Goal: Task Accomplishment & Management: Complete application form

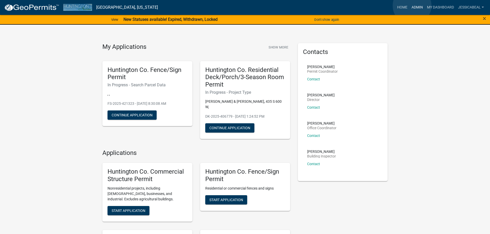
click at [241, 6] on link "Admin" at bounding box center [416, 8] width 15 height 10
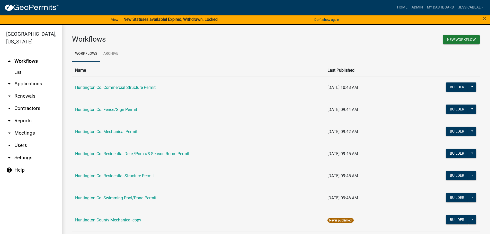
click at [27, 84] on link "arrow_drop_down Applications" at bounding box center [31, 84] width 62 height 12
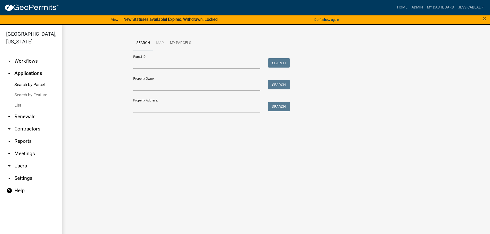
click at [13, 104] on link "List" at bounding box center [31, 105] width 62 height 10
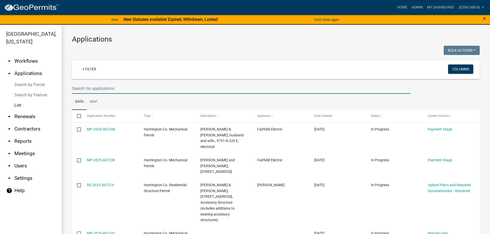
click at [92, 91] on input "text" at bounding box center [241, 88] width 338 height 11
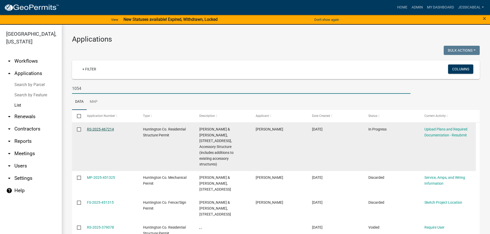
type input "1054"
click at [89, 129] on link "RS-2025-467214" at bounding box center [100, 129] width 27 height 4
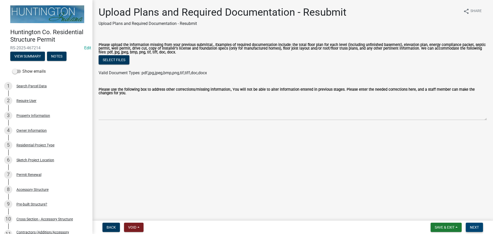
click at [241, 168] on span "Next" at bounding box center [474, 227] width 9 height 4
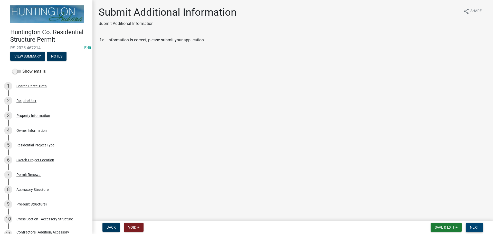
click at [241, 168] on span "Next" at bounding box center [474, 227] width 9 height 4
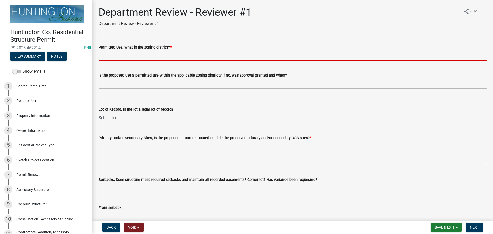
click at [109, 52] on input "Permitted Use, What is the zoning district? *" at bounding box center [293, 55] width 389 height 11
type input "R-4"
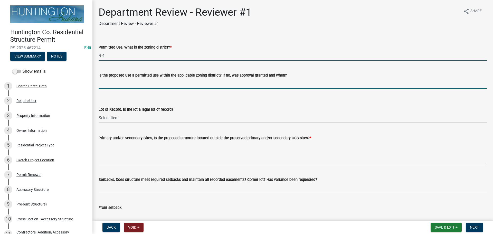
click at [123, 81] on input "Is the proposed use a permitted use within the applicable zoning district? If n…" at bounding box center [293, 83] width 389 height 11
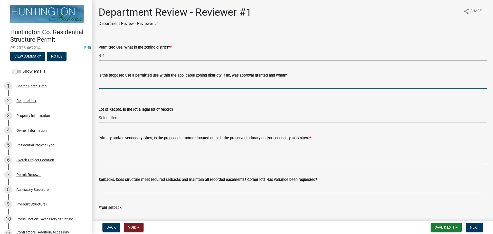
type input "yes"
click at [109, 122] on select "Select Item... Yes No" at bounding box center [293, 118] width 389 height 11
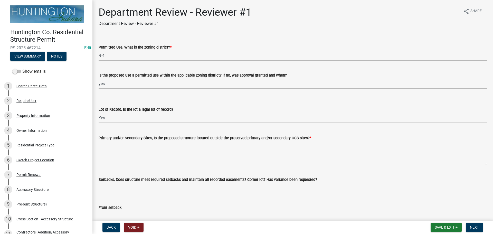
click at [99, 113] on select "Select Item... Yes No" at bounding box center [293, 118] width 389 height 11
select select "2b50337a-1d1c-4f6e-b6b1-3d95564f7ff5"
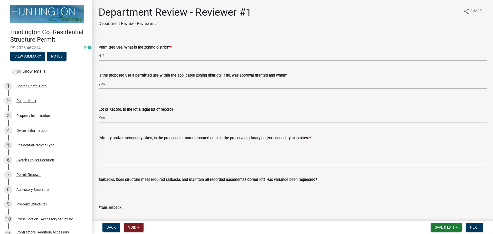
click at [108, 146] on textarea "Primary and/or Secondary Sites, Is the proposed structure located outside the p…" at bounding box center [293, 153] width 389 height 24
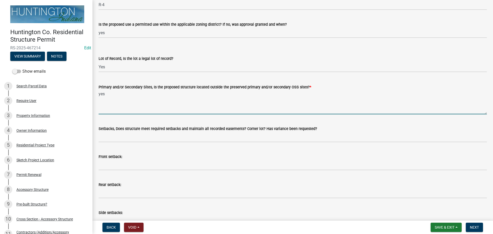
scroll to position [51, 0]
type textarea "yes"
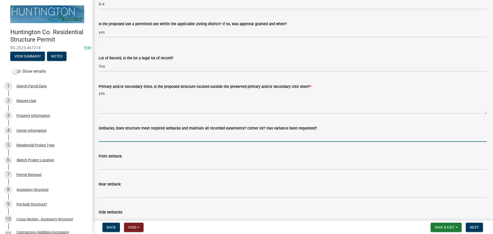
click at [107, 138] on input "Setbacks, Does structure meet required setbacks and maintain all recorded easem…" at bounding box center [293, 136] width 389 height 11
type input "yes"
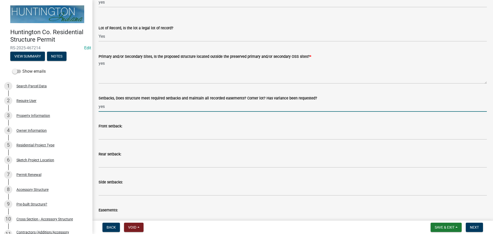
scroll to position [128, 0]
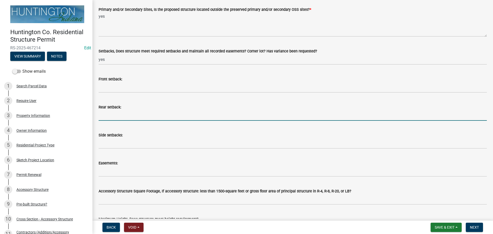
click at [117, 113] on input "Rear setback:" at bounding box center [293, 115] width 389 height 11
type input "74'"
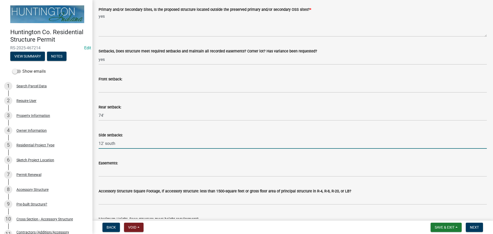
type input "12' south"
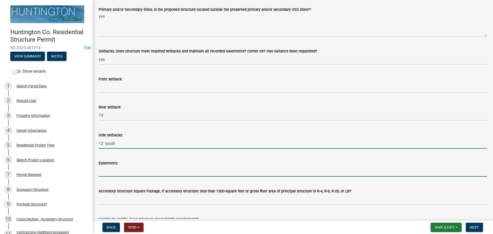
click at [116, 168] on input "Easements:" at bounding box center [293, 171] width 389 height 11
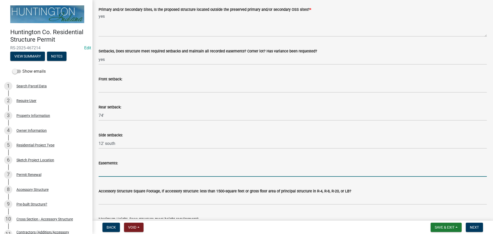
type input "n/a"
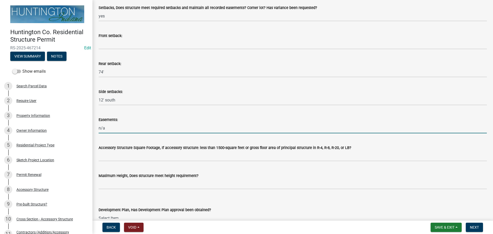
scroll to position [206, 0]
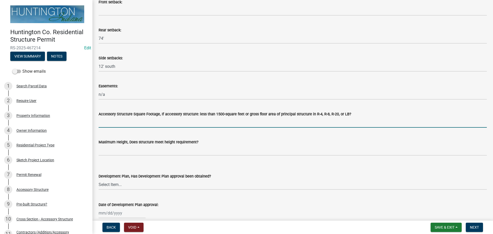
click at [127, 121] on input "Accessory Structure Square Footage, If accessory structure: less than 1500-squa…" at bounding box center [293, 122] width 389 height 11
type input "yes"
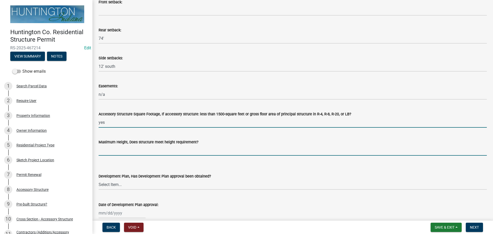
click at [125, 151] on input "Maximum Height, Does structure meet height requirement?" at bounding box center [293, 150] width 389 height 11
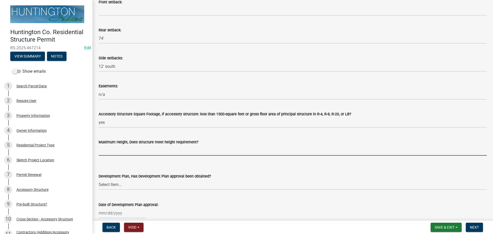
type input "yes"
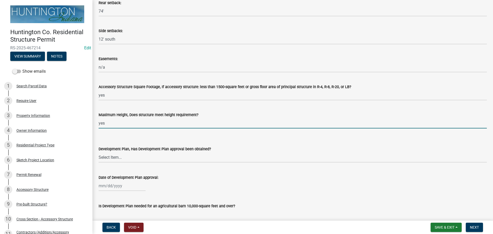
scroll to position [283, 0]
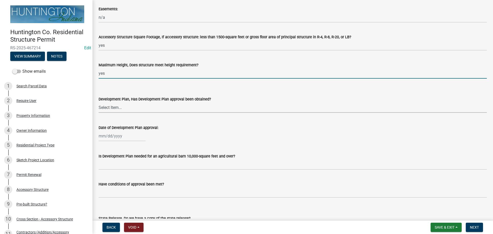
click at [120, 104] on select "Select Item... Yes No N/A" at bounding box center [293, 107] width 389 height 11
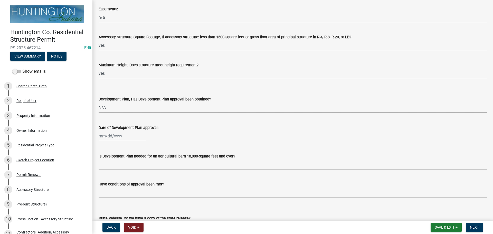
click at [99, 102] on select "Select Item... Yes No N/A" at bounding box center [293, 107] width 389 height 11
select select "674b3438-44d1-433f-a18e-9a900d807566"
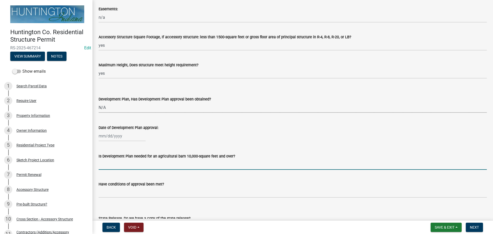
click at [113, 167] on input "Is Development Plan needed for an agricultural barn 10,000-square feet and over?" at bounding box center [293, 164] width 389 height 11
type input "n/a"
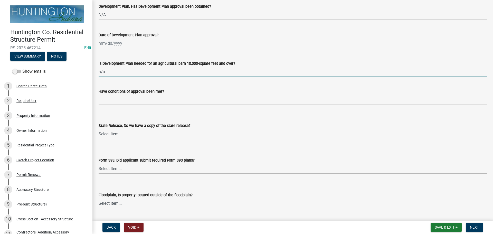
scroll to position [385, 0]
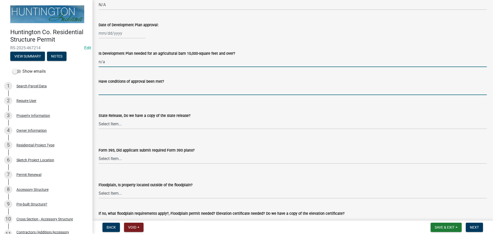
click at [118, 86] on input "Have conditions of approval been met?" at bounding box center [293, 90] width 389 height 11
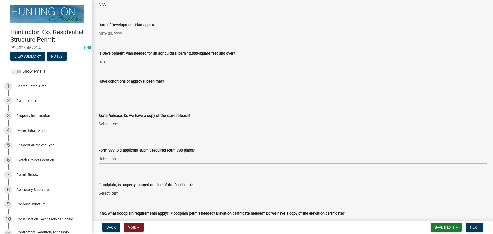
type input "n/a"
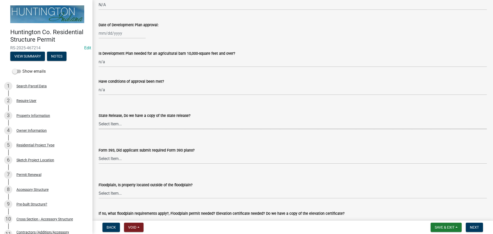
click at [110, 123] on select "Select Item... Yes No N/A" at bounding box center [293, 124] width 389 height 11
click at [99, 119] on select "Select Item... Yes No N/A" at bounding box center [293, 124] width 389 height 11
select select "d625d8e2-c016-4fa4-b697-cc01dbb75373"
click at [107, 160] on select "Select Item... Yes No N/A" at bounding box center [293, 158] width 389 height 11
click at [99, 153] on select "Select Item... Yes No N/A" at bounding box center [293, 158] width 389 height 11
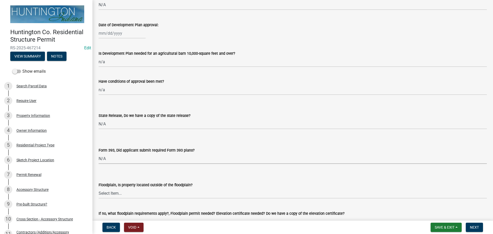
select select "220652cf-f23d-4527-9188-e71e6281c1f5"
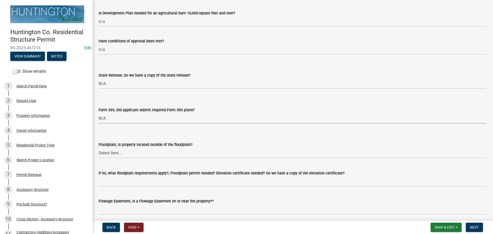
scroll to position [488, 0]
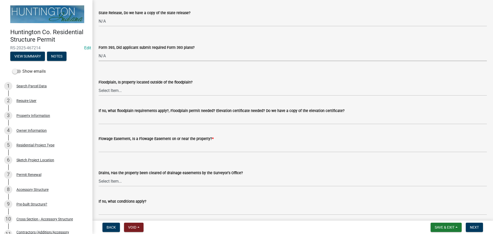
click at [114, 85] on div "Floodplain, Is property located outside of the floodplain?" at bounding box center [293, 82] width 389 height 6
click at [106, 95] on select "Select Item... Yes No" at bounding box center [293, 90] width 389 height 11
click at [99, 85] on select "Select Item... Yes No" at bounding box center [293, 90] width 389 height 11
select select "5ad78b45-2880-474c-97ef-2440aa75ee84"
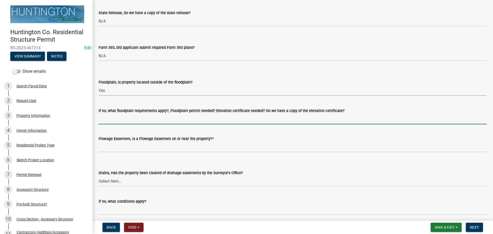
click at [109, 121] on input "If no, what floodplain requirements apply?, Floodplain permit needed? Elevation…" at bounding box center [293, 119] width 389 height 11
type input "n/a"
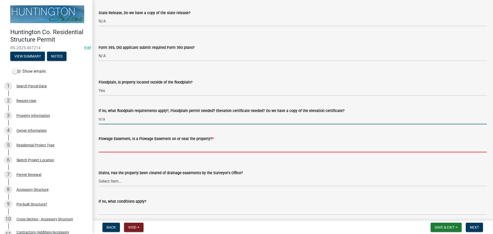
click at [109, 147] on input "Flowage Easement, Is a Flowage Easement on or near the property? *" at bounding box center [293, 147] width 389 height 11
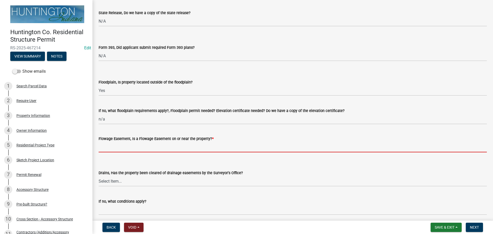
type input "no"
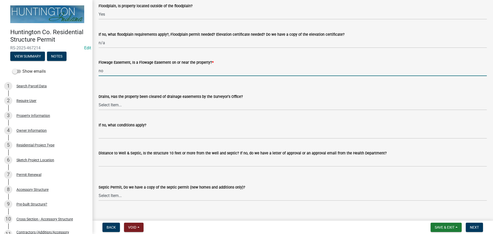
scroll to position [565, 0]
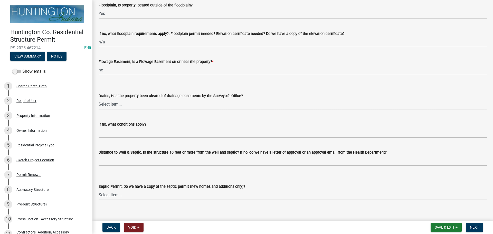
click at [103, 106] on select "Select Item... Yes No" at bounding box center [293, 104] width 389 height 11
click at [99, 99] on select "Select Item... Yes No" at bounding box center [293, 104] width 389 height 11
select select "aa299abd-59e4-4841-82bd-632f03f187ef"
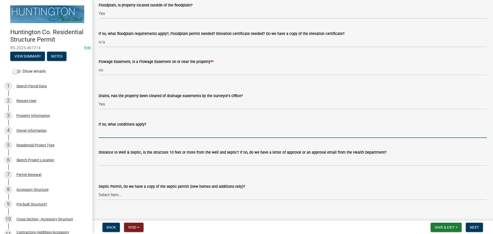
click at [107, 130] on input "If no, what conditions apply?" at bounding box center [293, 132] width 389 height 11
type input "n/a"
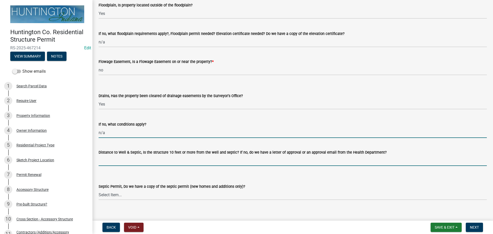
click at [122, 161] on input "Distance to Well & Septic, Is the structure 10 feet or more from the well and s…" at bounding box center [293, 160] width 389 height 11
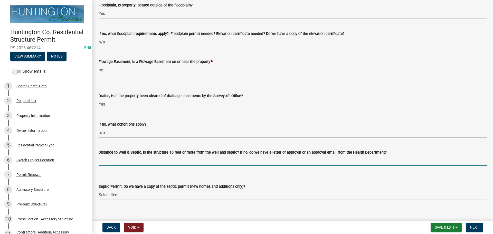
type input "yes per applicant"
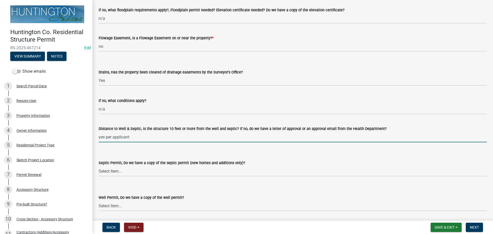
scroll to position [642, 0]
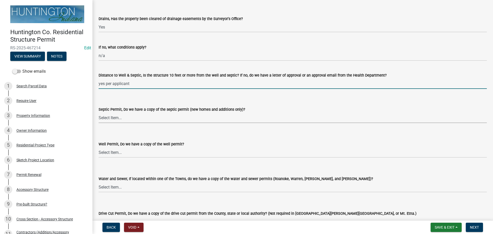
click at [120, 118] on select "Select Item... Yes No N/A" at bounding box center [293, 118] width 389 height 11
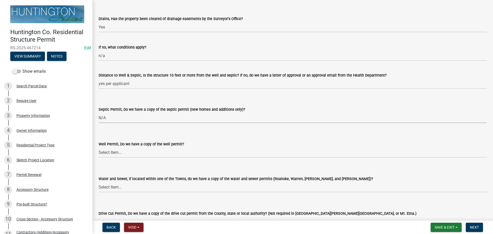
click at [99, 113] on select "Select Item... Yes No N/A" at bounding box center [293, 118] width 389 height 11
select select "9e915027-22d8-4398-b0f5-e3cf97d893e0"
click at [117, 150] on select "Select Item... Yes No N/A" at bounding box center [293, 152] width 389 height 11
click at [99, 147] on select "Select Item... Yes No N/A" at bounding box center [293, 152] width 389 height 11
select select "2c91b07e-37d9-4ec5-b504-47058404e578"
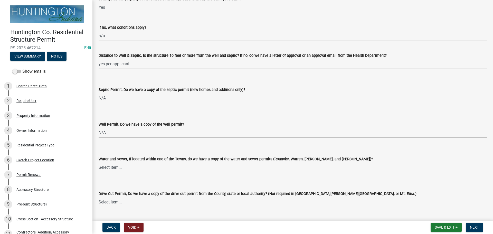
scroll to position [719, 0]
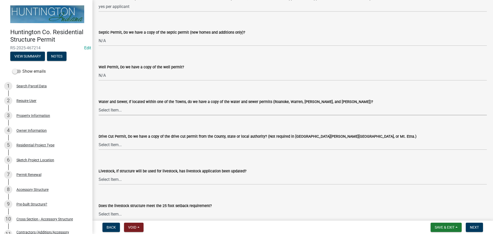
click at [115, 108] on select "Select Item... Yes No N/A" at bounding box center [293, 110] width 389 height 11
click at [99, 105] on select "Select Item... Yes No N/A" at bounding box center [293, 110] width 389 height 11
select select "d6bfa9ee-3bd9-4f2b-bea1-0bf2a35e48f8"
drag, startPoint x: 118, startPoint y: 142, endPoint x: 118, endPoint y: 145, distance: 3.1
click at [118, 142] on select "Select Item... Yes No N/A" at bounding box center [293, 145] width 389 height 11
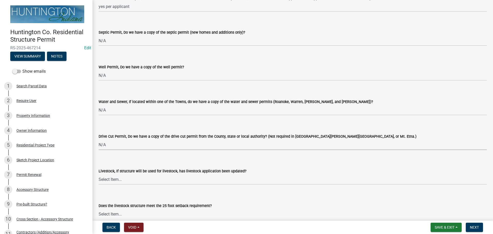
click at [99, 140] on select "Select Item... Yes No N/A" at bounding box center [293, 145] width 389 height 11
select select "e1967740-c41b-4de5-b294-b9bc371f9c7c"
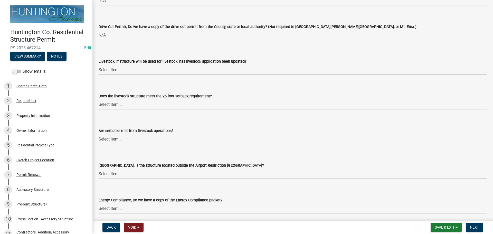
scroll to position [822, 0]
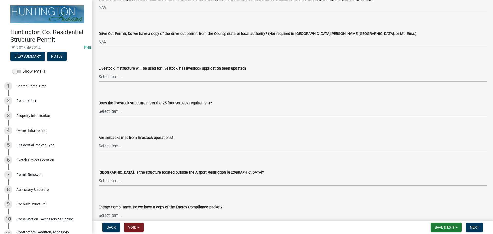
click at [108, 76] on select "Select Item... Yes No N/A" at bounding box center [293, 76] width 389 height 11
click at [99, 71] on select "Select Item... Yes No N/A" at bounding box center [293, 76] width 389 height 11
select select "4095ee07-1040-41d6-85c6-c6be8bf6c85e"
drag, startPoint x: 108, startPoint y: 110, endPoint x: 107, endPoint y: 114, distance: 4.4
click at [108, 110] on select "Select Item... Yes No N/A" at bounding box center [293, 111] width 389 height 11
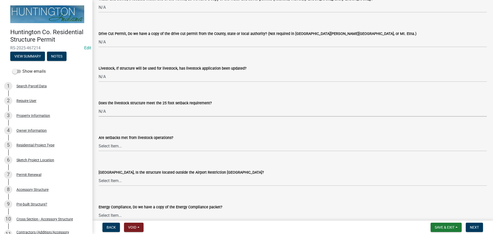
click at [99, 106] on select "Select Item... Yes No N/A" at bounding box center [293, 111] width 389 height 11
select select "87343147-211b-4763-93bb-8b2ee6155afc"
drag, startPoint x: 105, startPoint y: 145, endPoint x: 104, endPoint y: 150, distance: 4.4
click at [105, 145] on select "Select Item... Yes No" at bounding box center [293, 146] width 389 height 11
click at [99, 141] on select "Select Item... Yes No" at bounding box center [293, 146] width 389 height 11
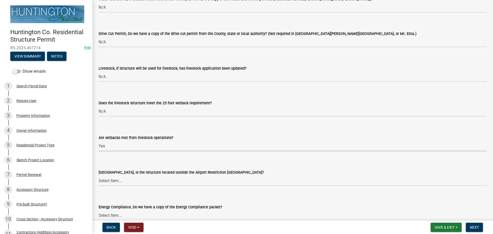
select select "a533f136-47b9-4377-857f-add42c7a7ee1"
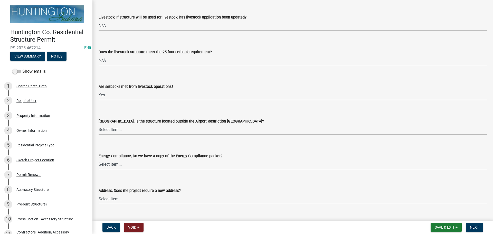
scroll to position [874, 0]
click at [110, 131] on select "Select Item... Yes No" at bounding box center [293, 129] width 389 height 11
click at [99, 124] on select "Select Item... Yes No" at bounding box center [293, 129] width 389 height 11
select select "3c66432b-8bb8-4124-90df-d6035d4b372c"
click at [106, 164] on select "Select Item... Yes No N/A" at bounding box center [293, 164] width 389 height 11
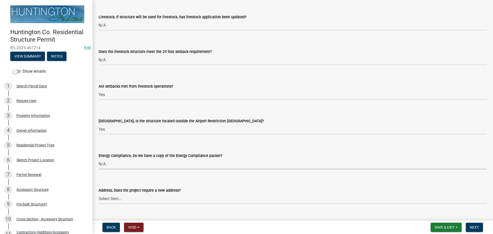
click at [99, 159] on select "Select Item... Yes No N/A" at bounding box center [293, 164] width 389 height 11
select select "eefb9dc7-f8b2-40a4-9773-3ac47aeffb04"
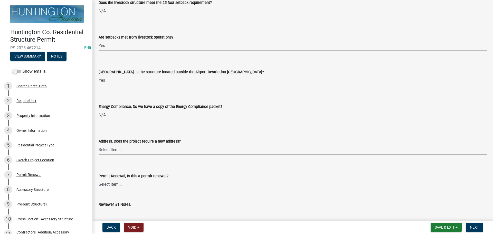
scroll to position [925, 0]
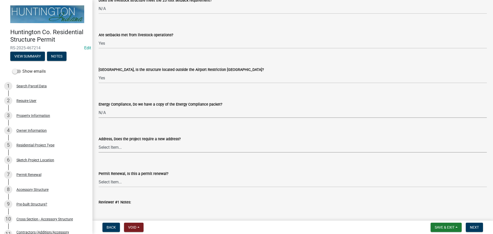
click at [103, 149] on select "Select Item... Yes No" at bounding box center [293, 147] width 389 height 11
click at [99, 142] on select "Select Item... Yes No" at bounding box center [293, 147] width 389 height 11
select select "dab9127f-4f14-4b54-93cb-019292fe7c15"
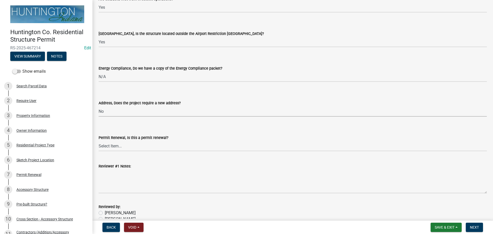
scroll to position [995, 0]
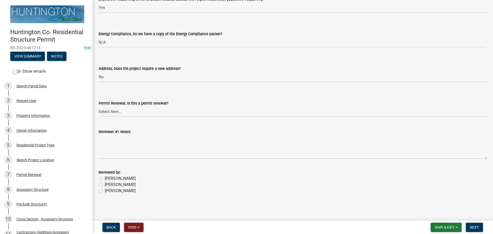
click at [105, 168] on label "[PERSON_NAME]" at bounding box center [120, 185] width 31 height 6
click at [105, 168] on input "[PERSON_NAME]" at bounding box center [106, 183] width 3 height 3
radio input "true"
click at [241, 168] on span "Next" at bounding box center [474, 227] width 9 height 4
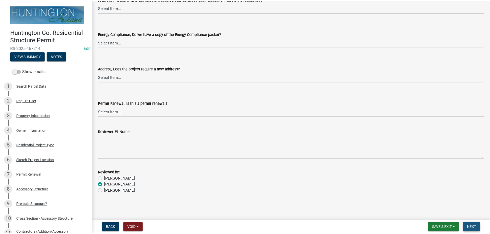
scroll to position [0, 0]
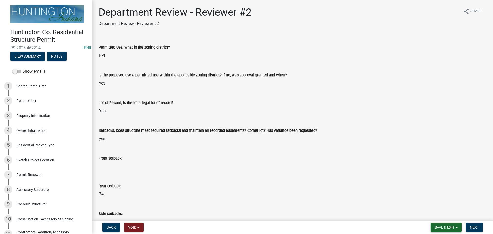
click at [241, 168] on span "Save & Exit" at bounding box center [445, 227] width 20 height 4
click at [241, 168] on button "Save & Exit" at bounding box center [441, 214] width 41 height 12
